Goal: Transaction & Acquisition: Purchase product/service

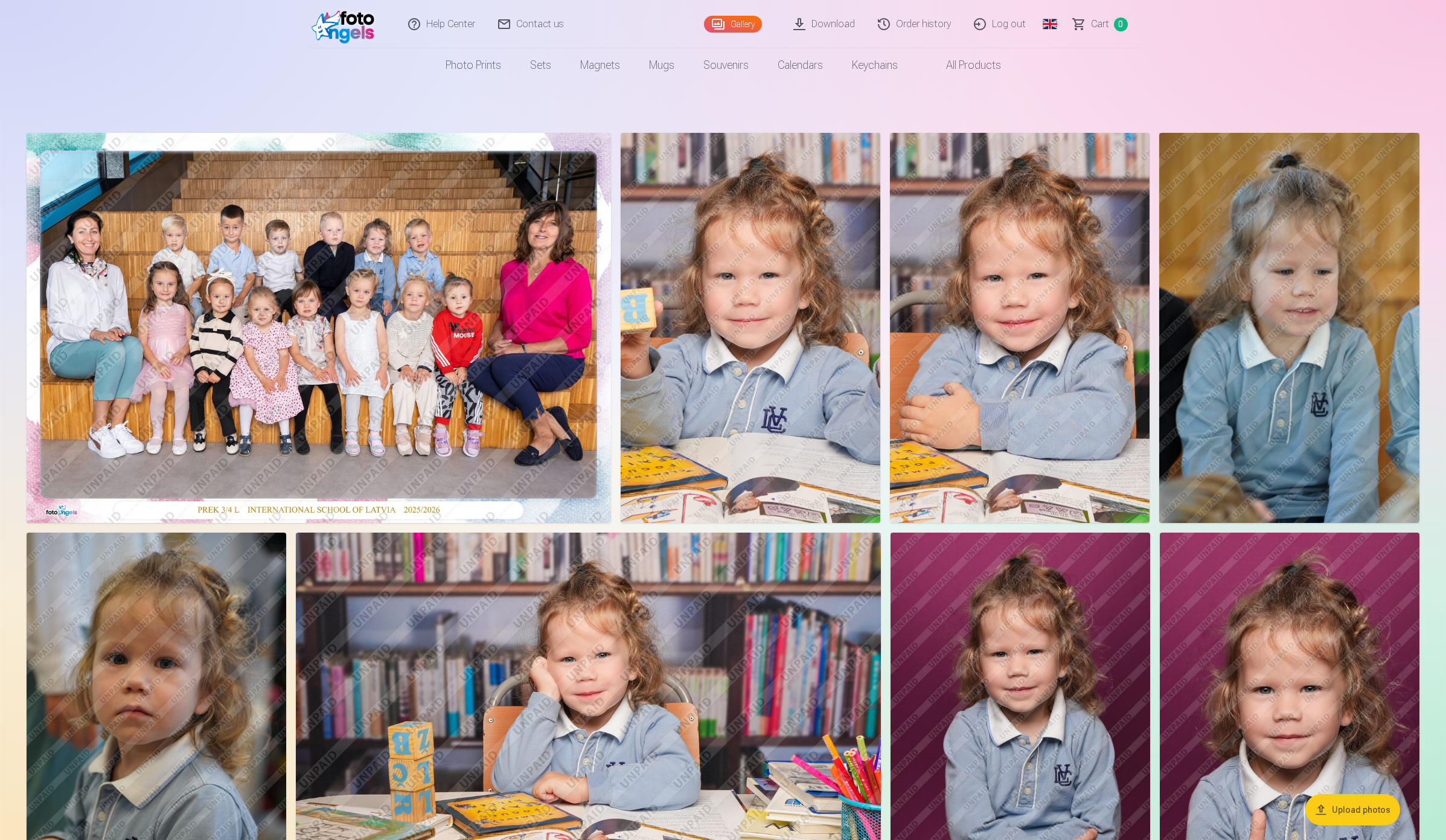
click at [1042, 24] on link "Global" at bounding box center [1050, 24] width 24 height 49
click at [973, 55] on link "Latvian (lv)" at bounding box center [986, 55] width 141 height 24
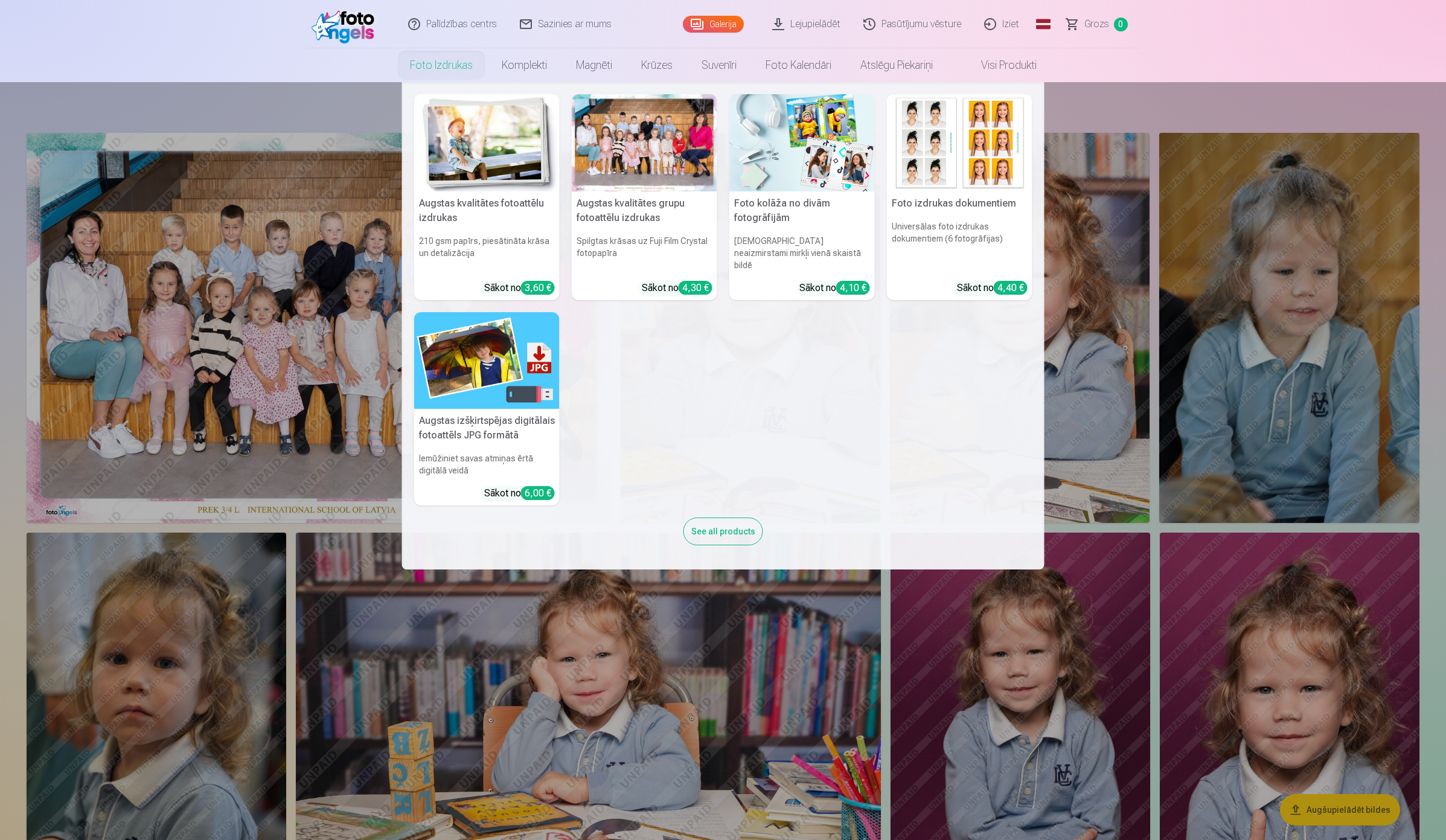
click at [437, 62] on link "Foto izdrukas" at bounding box center [441, 66] width 92 height 34
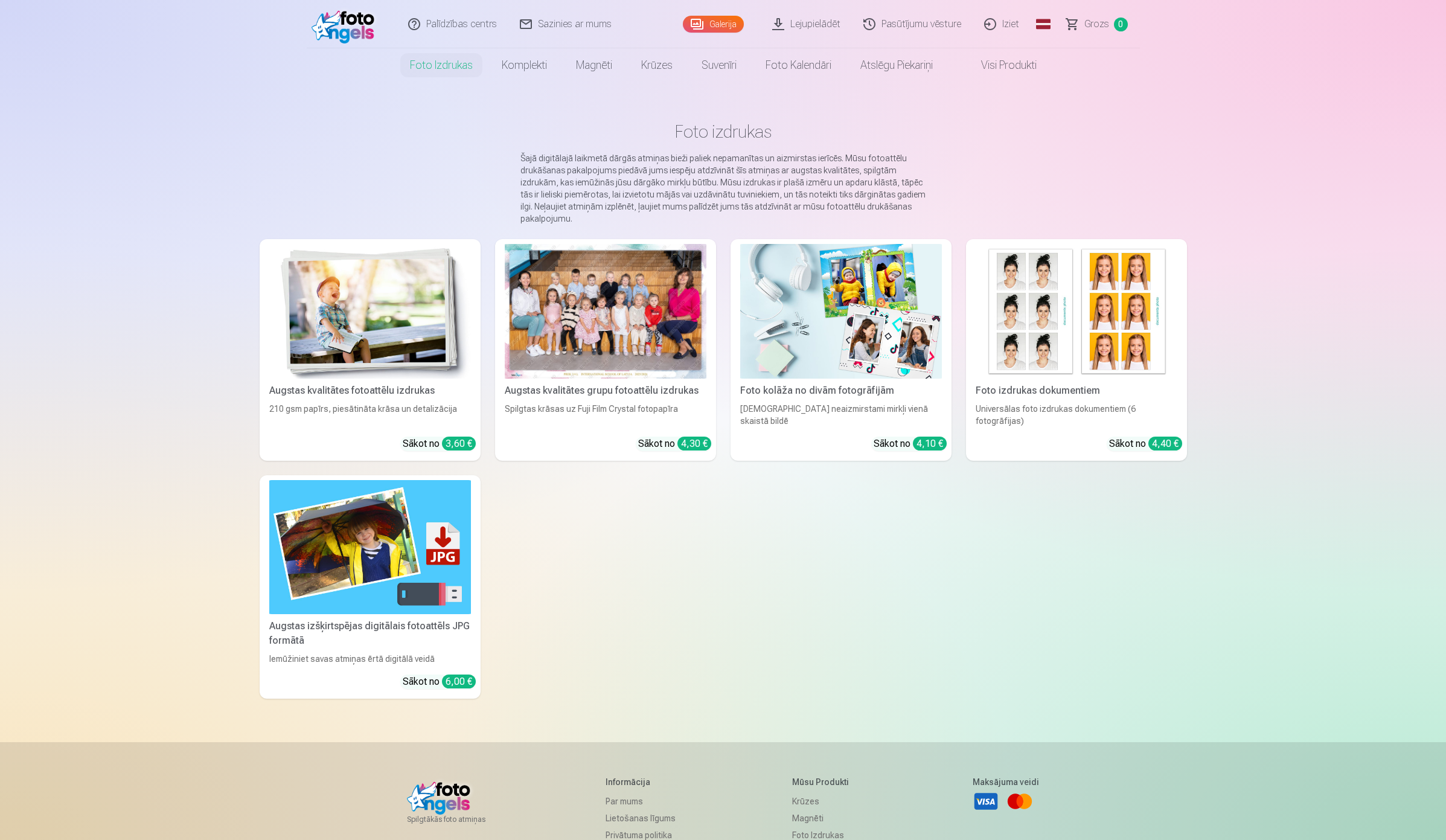
click at [596, 346] on div at bounding box center [605, 311] width 201 height 135
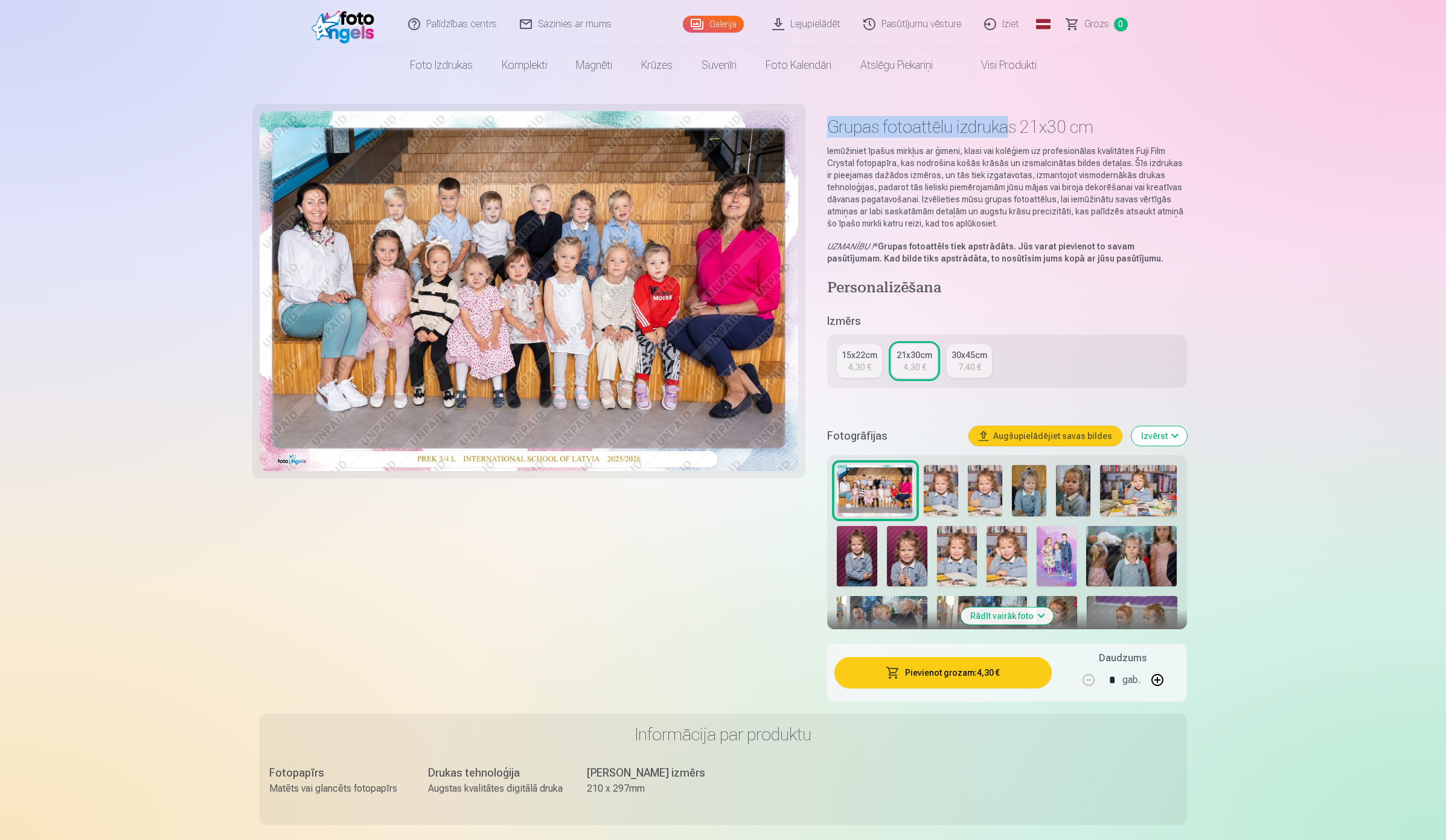
drag, startPoint x: 821, startPoint y: 126, endPoint x: 1004, endPoint y: 130, distance: 183.0
click at [1004, 130] on div "Grupas fotoattēlu izdrukas 21x30 cm Iemūžiniet īpašus mirkļus ar ģimeni, klasi …" at bounding box center [723, 412] width 927 height 602
copy h1 "Grupas fotoattēlu izdruka"
